Goal: Task Accomplishment & Management: Manage account settings

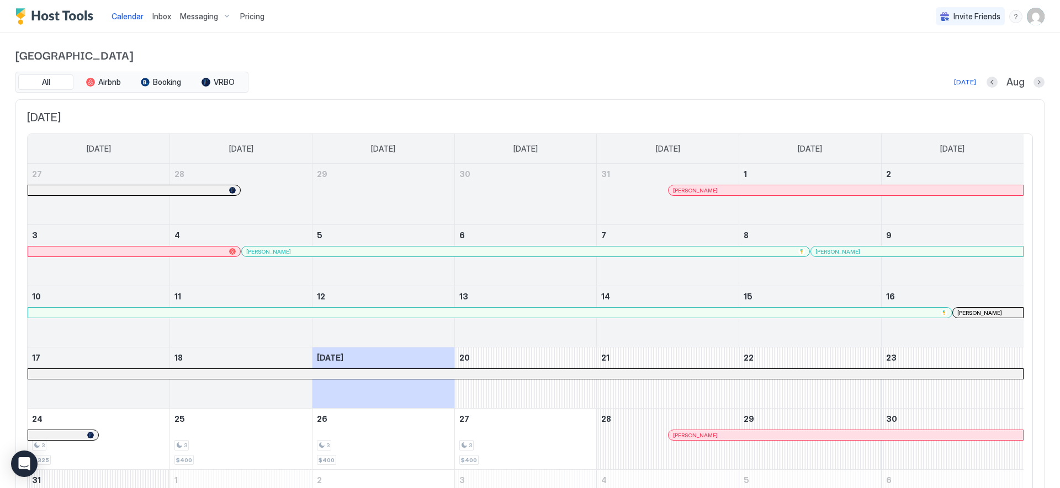
scroll to position [88, 0]
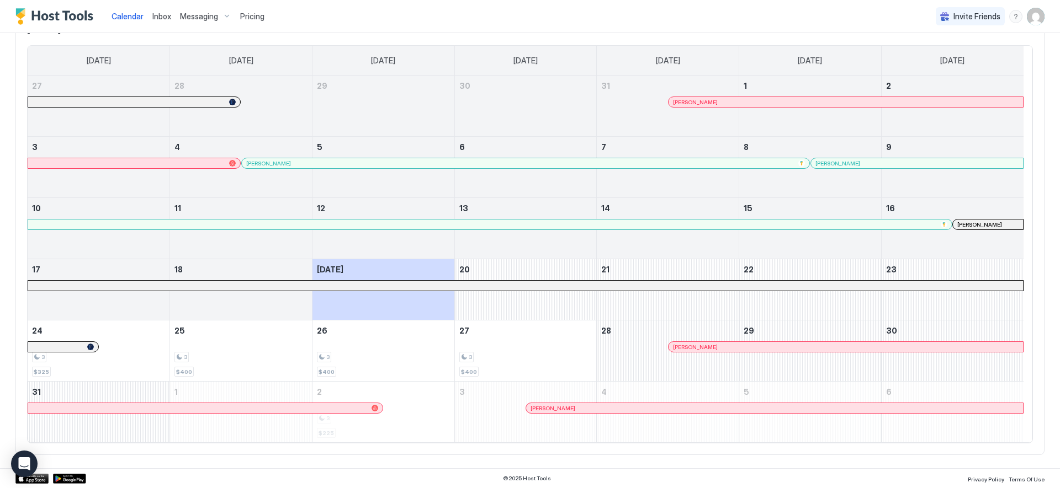
click at [165, 15] on span "Inbox" at bounding box center [161, 16] width 19 height 9
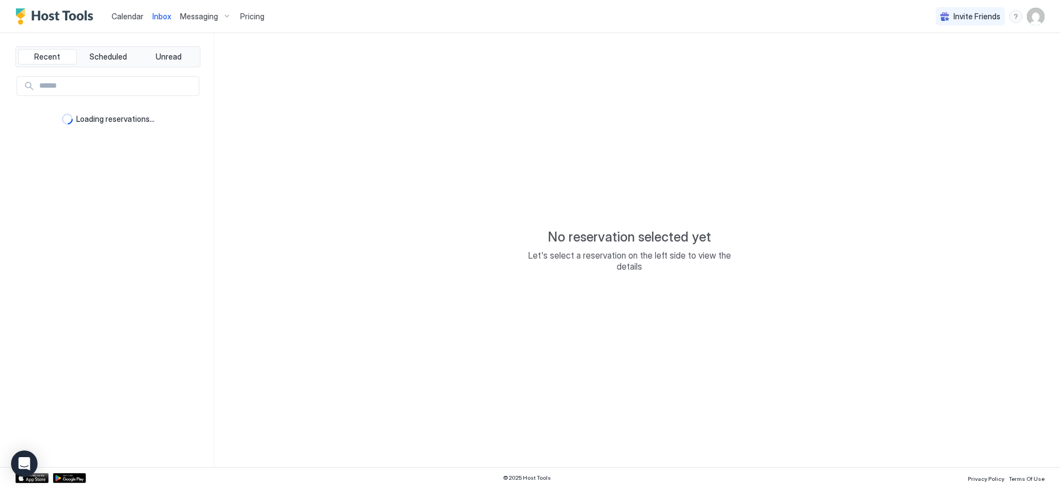
type textarea "*"
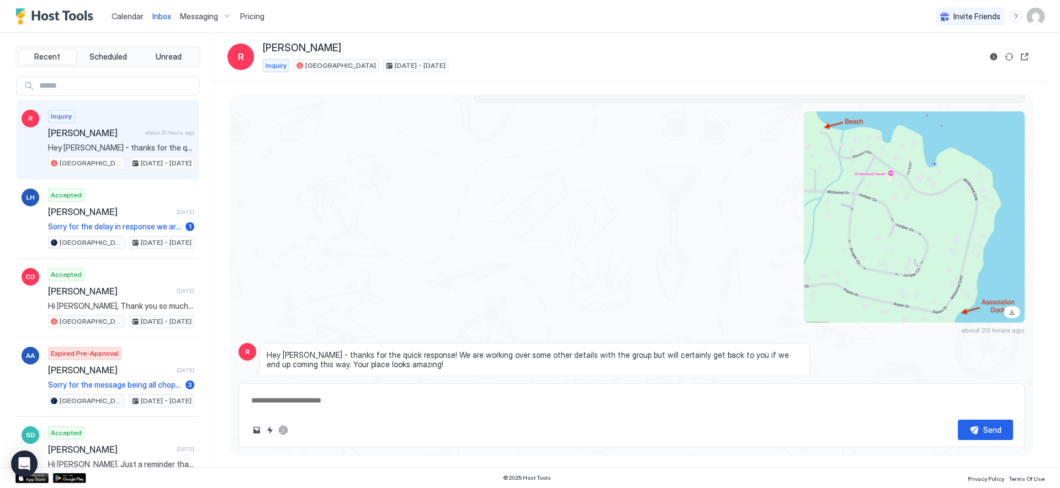
scroll to position [287, 0]
click at [126, 19] on span "Calendar" at bounding box center [127, 16] width 32 height 9
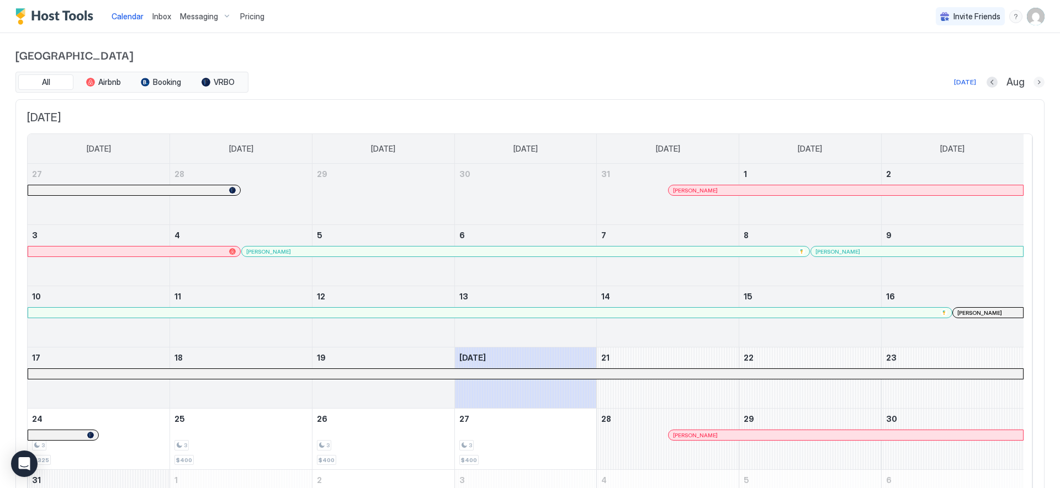
click at [1033, 79] on button "Next month" at bounding box center [1038, 82] width 11 height 11
